Goal: Navigation & Orientation: Go to known website

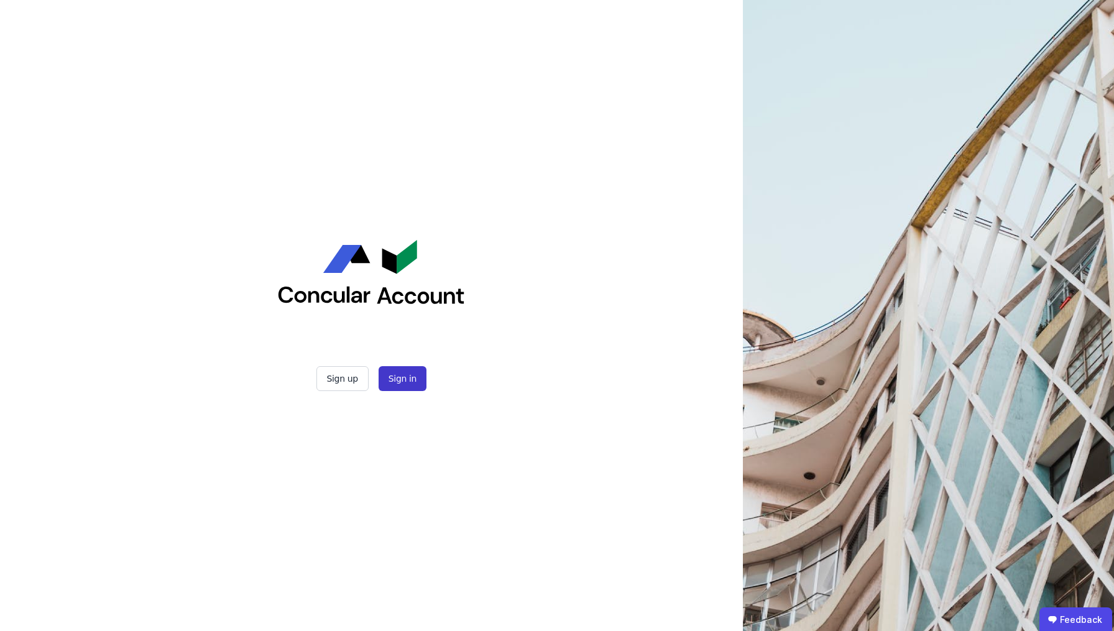
click at [405, 378] on button "Sign in" at bounding box center [403, 378] width 48 height 25
